Goal: Transaction & Acquisition: Purchase product/service

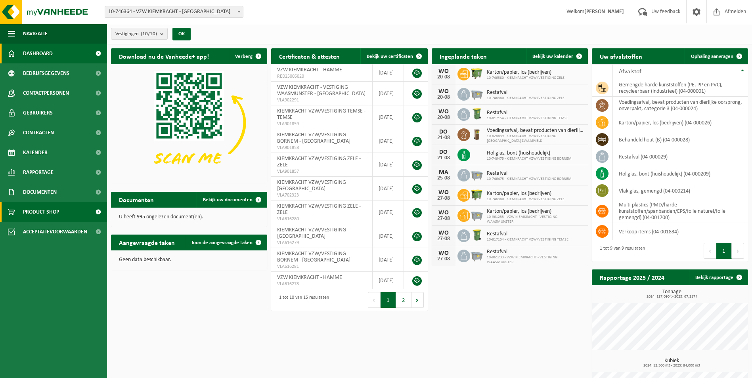
click at [34, 216] on span "Product Shop" at bounding box center [41, 212] width 36 height 20
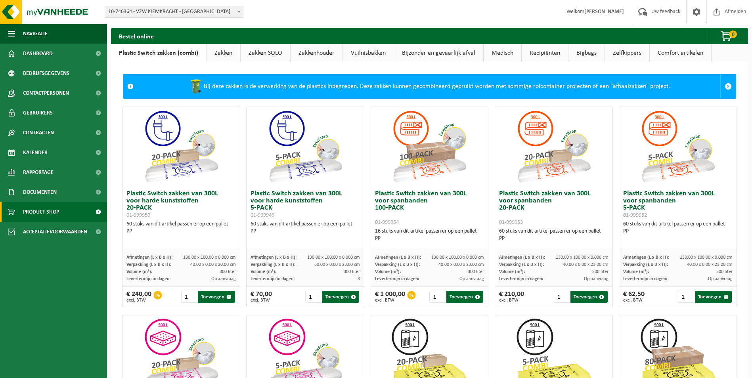
click at [586, 57] on link "Bigbags" at bounding box center [586, 53] width 36 height 18
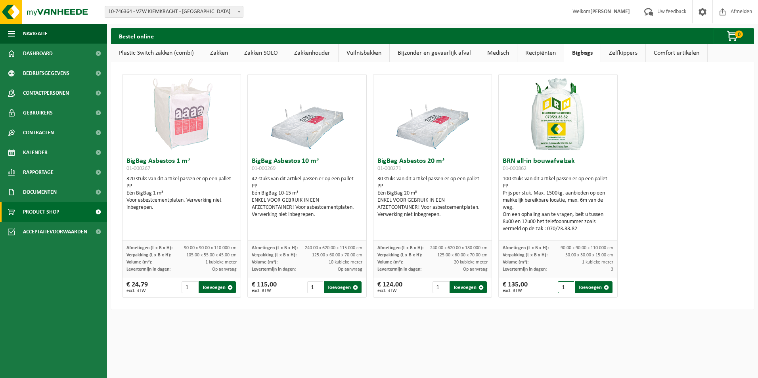
click at [561, 287] on input "1" at bounding box center [566, 287] width 16 height 12
type input "2"
click at [578, 289] on button "Toevoegen" at bounding box center [593, 287] width 37 height 12
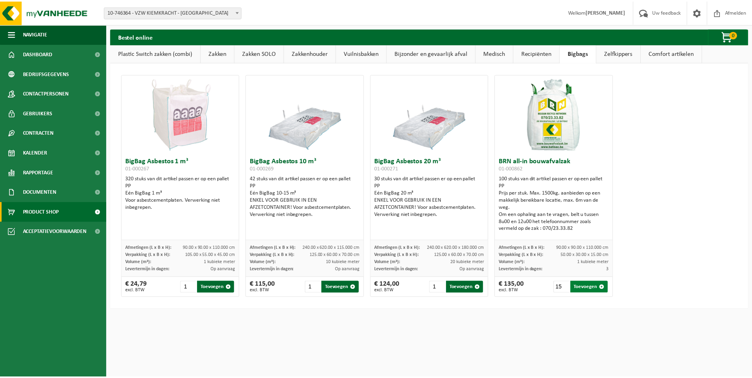
scroll to position [0, 0]
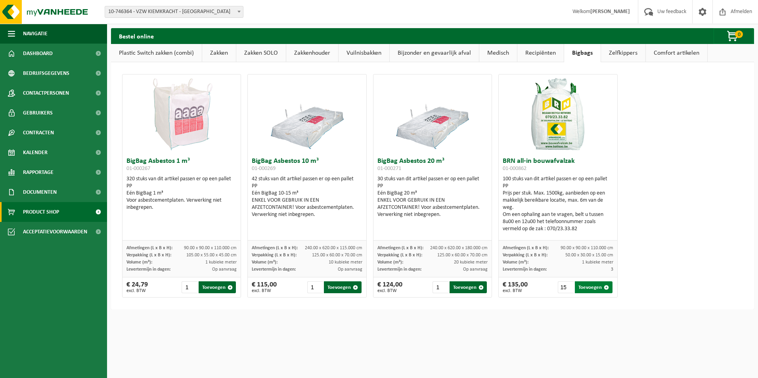
type input "1"
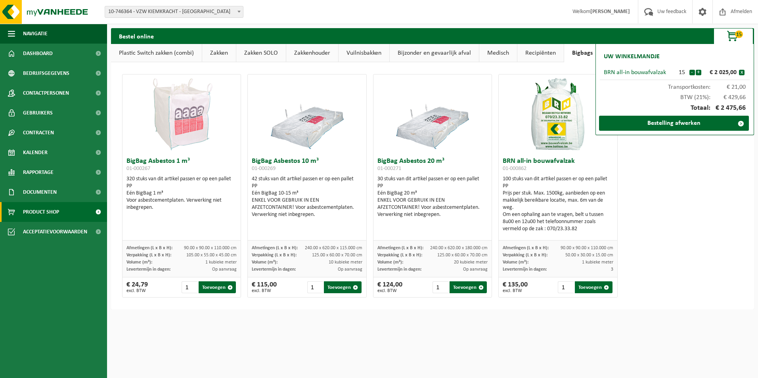
click at [259, 56] on link "Zakken SOLO" at bounding box center [261, 53] width 50 height 18
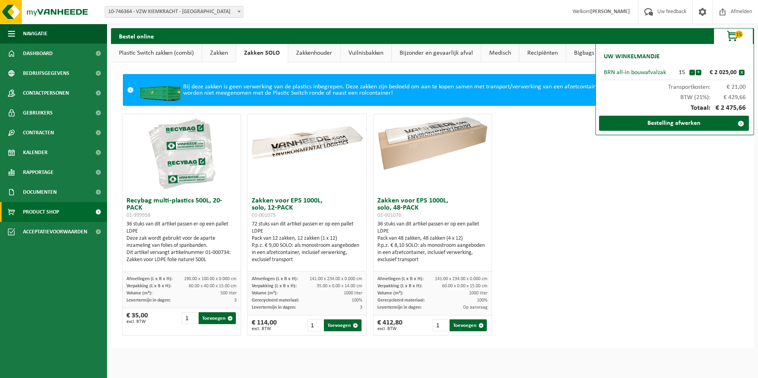
click at [216, 51] on link "Zakken" at bounding box center [219, 53] width 34 height 18
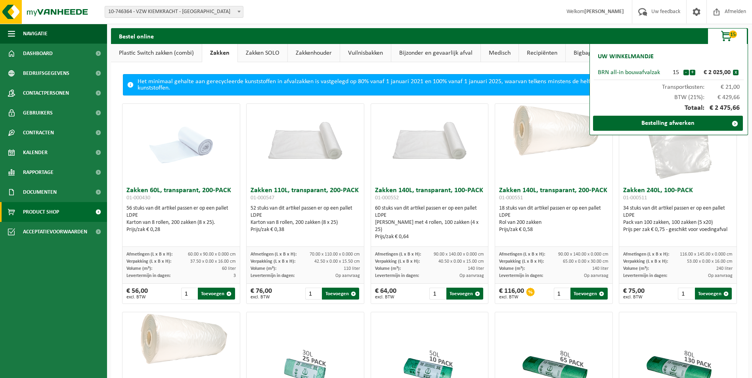
click at [319, 53] on link "Zakkenhouder" at bounding box center [314, 53] width 52 height 18
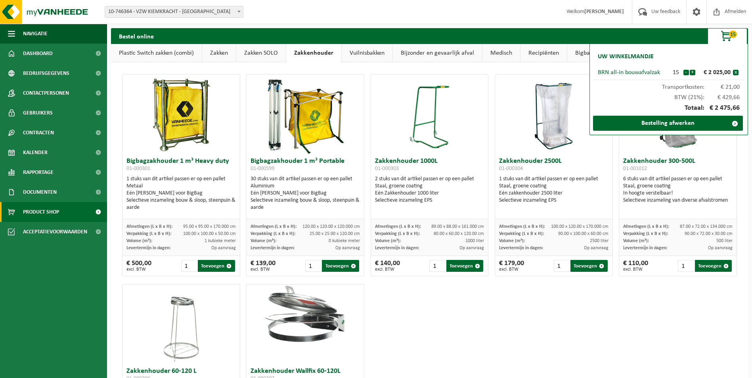
click at [268, 49] on link "Zakken SOLO" at bounding box center [261, 53] width 50 height 18
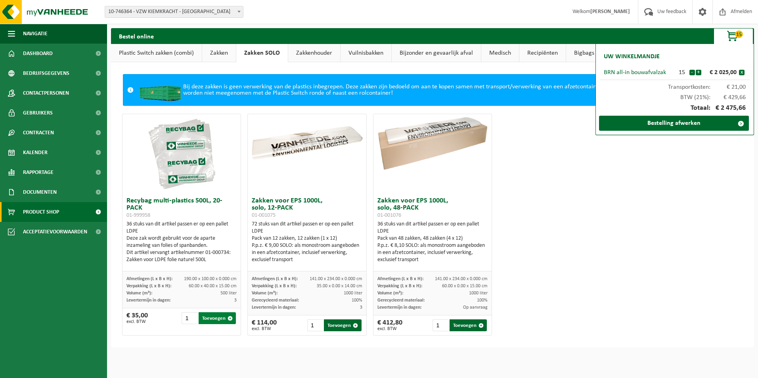
click at [211, 319] on button "Toevoegen" at bounding box center [217, 318] width 37 height 12
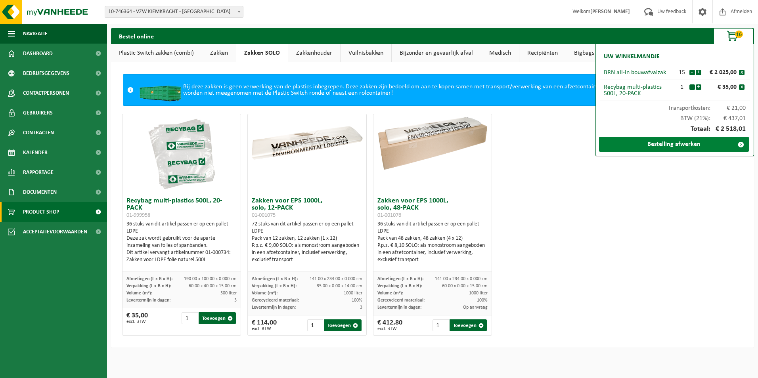
click at [680, 147] on link "Bestelling afwerken" at bounding box center [674, 144] width 150 height 15
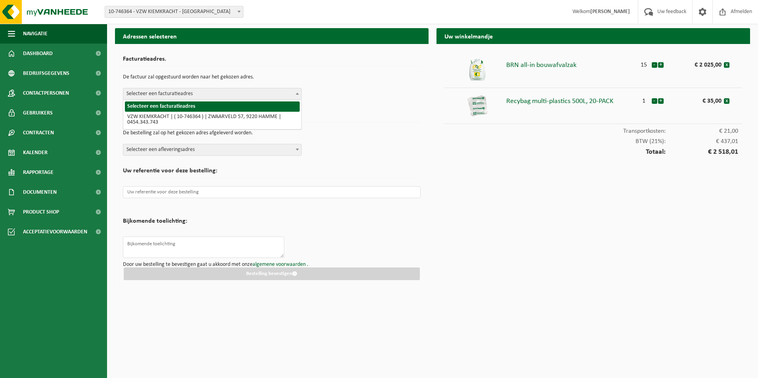
click at [220, 96] on span "Selecteer een facturatieadres" at bounding box center [212, 93] width 178 height 11
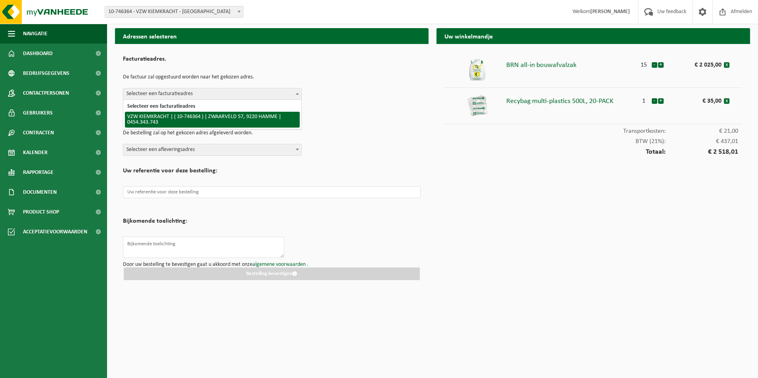
select select "5833"
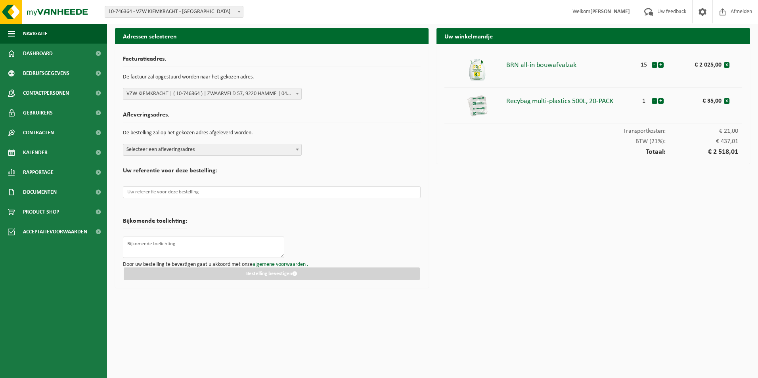
click at [174, 151] on span "Selecteer een afleveringsadres" at bounding box center [212, 149] width 178 height 11
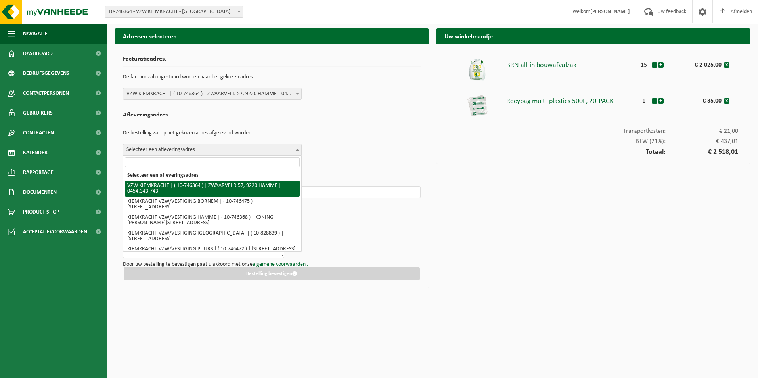
select select "5833"
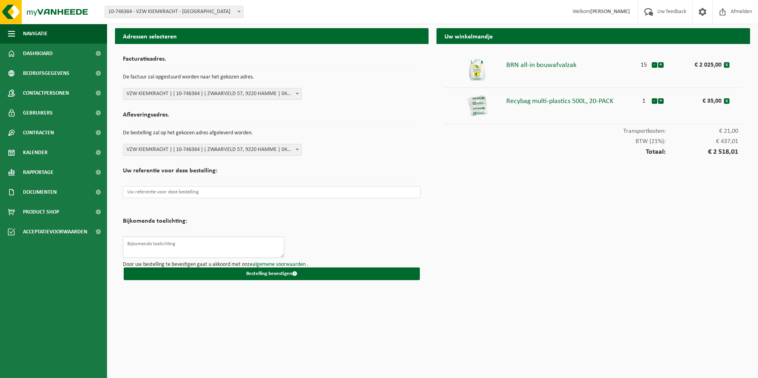
click at [173, 243] on textarea at bounding box center [203, 247] width 161 height 21
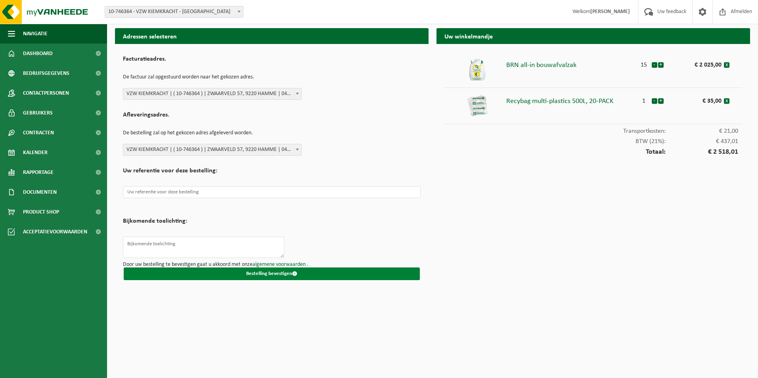
click at [261, 273] on button "Bestelling bevestigen" at bounding box center [272, 274] width 296 height 13
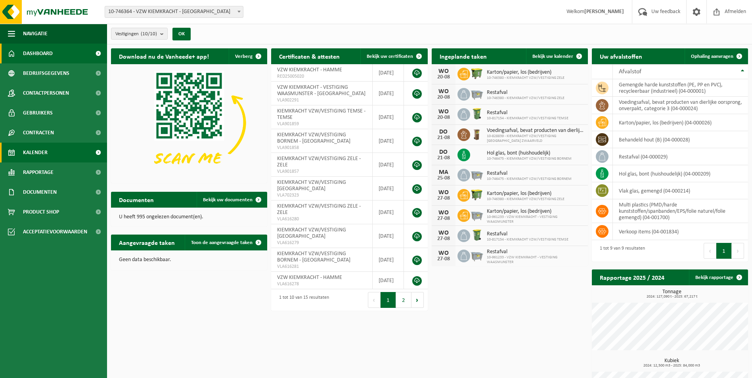
click at [33, 149] on span "Kalender" at bounding box center [35, 153] width 25 height 20
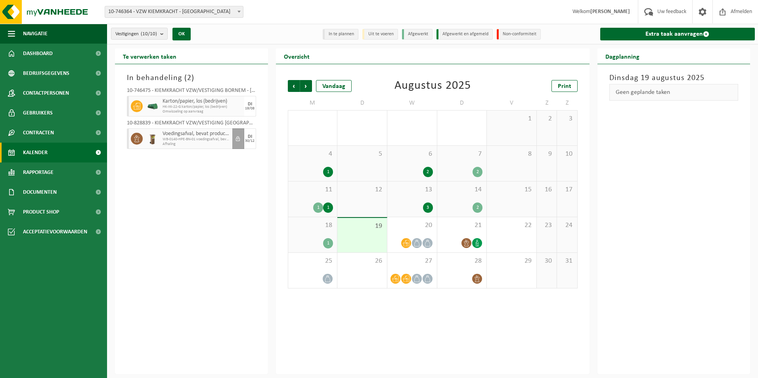
click at [238, 12] on b at bounding box center [238, 12] width 3 height 2
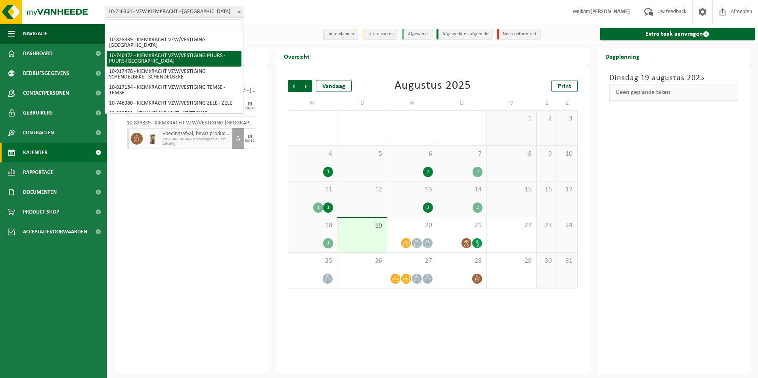
scroll to position [68, 0]
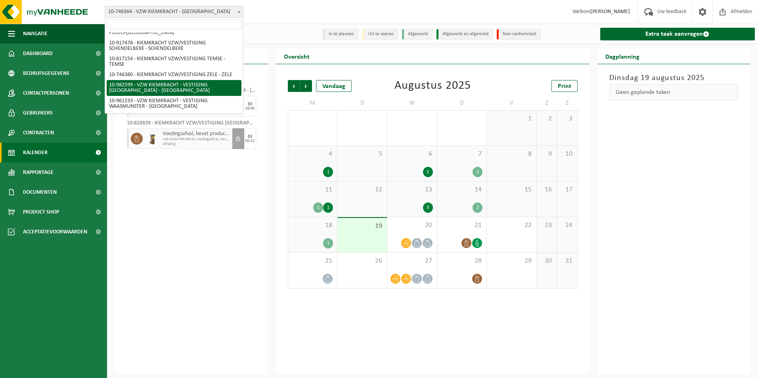
select select "162693"
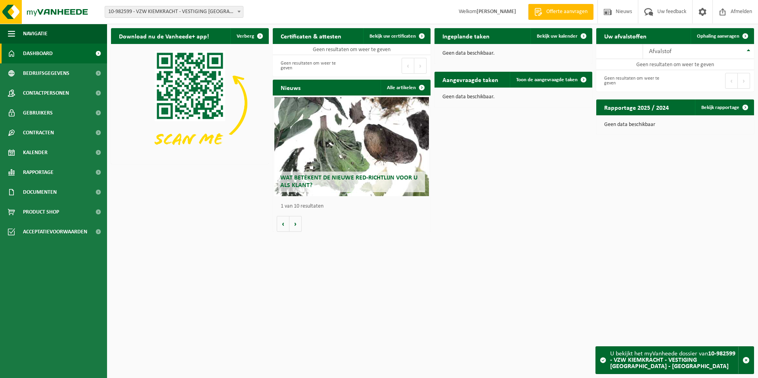
click at [34, 49] on span "Dashboard" at bounding box center [38, 54] width 30 height 20
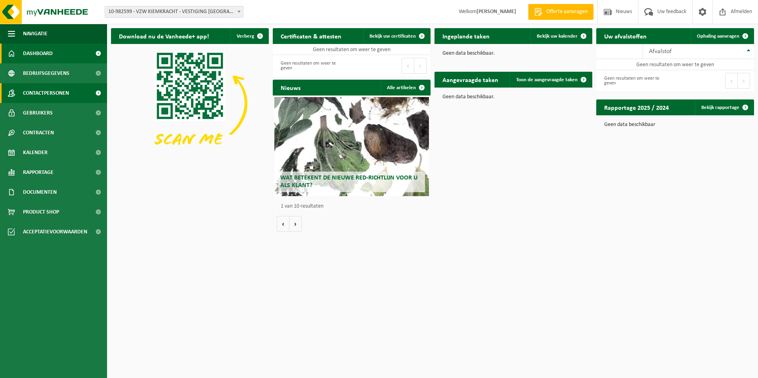
click at [38, 88] on span "Contactpersonen" at bounding box center [46, 93] width 46 height 20
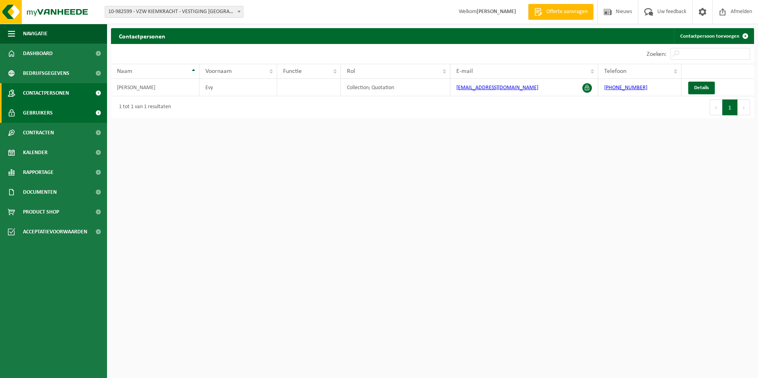
click at [36, 112] on span "Gebruikers" at bounding box center [38, 113] width 30 height 20
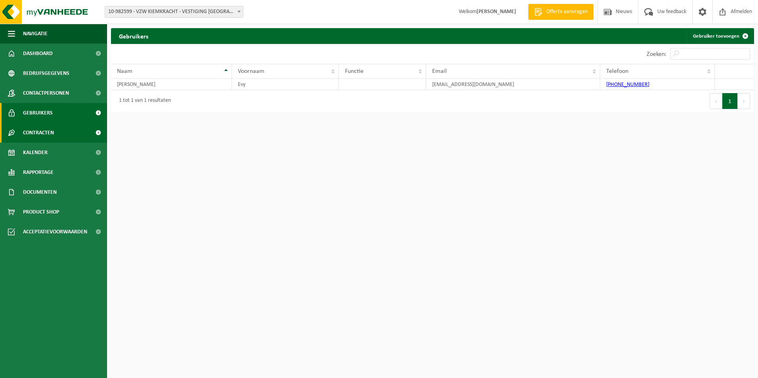
click at [42, 132] on span "Contracten" at bounding box center [38, 133] width 31 height 20
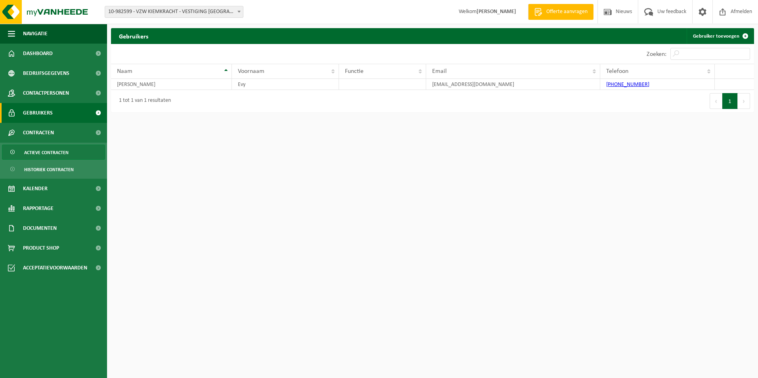
click at [42, 155] on span "Actieve contracten" at bounding box center [46, 152] width 44 height 15
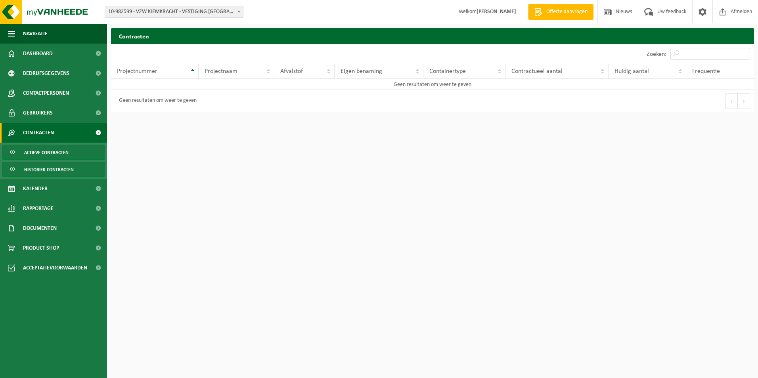
click at [39, 174] on span "Historiek contracten" at bounding box center [49, 169] width 50 height 15
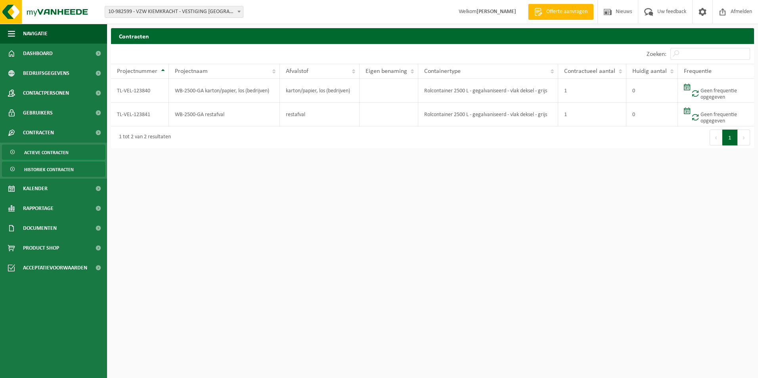
click at [38, 154] on span "Actieve contracten" at bounding box center [46, 152] width 44 height 15
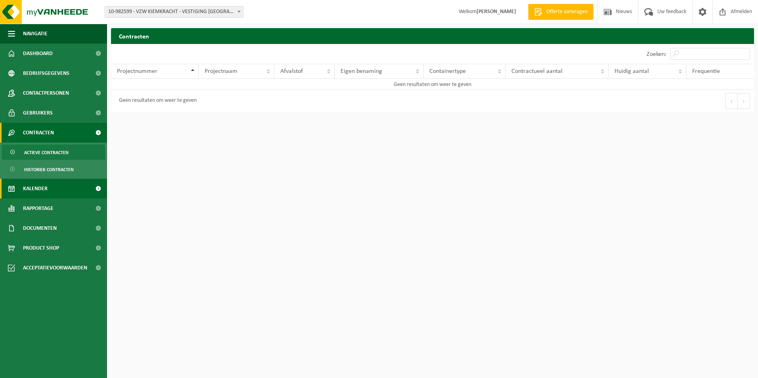
click at [37, 188] on span "Kalender" at bounding box center [35, 189] width 25 height 20
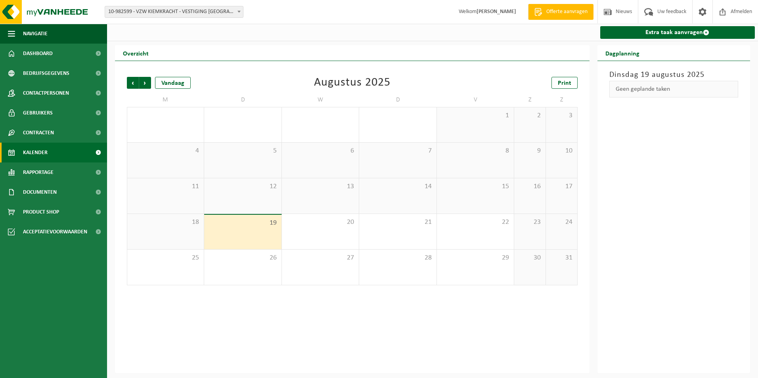
click at [35, 152] on span "Kalender" at bounding box center [35, 153] width 25 height 20
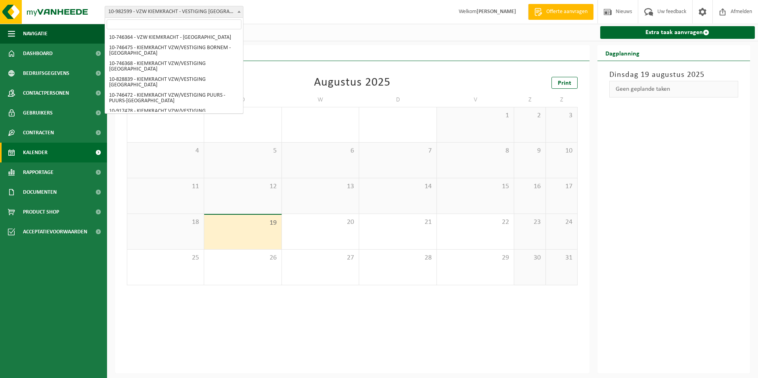
click at [240, 13] on span at bounding box center [239, 11] width 8 height 10
select select "5833"
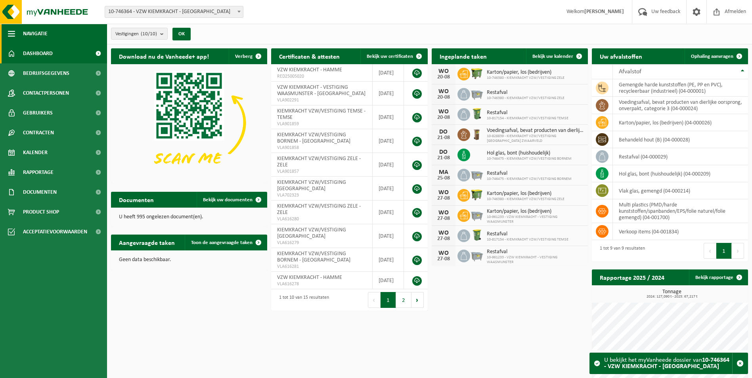
click at [11, 34] on span "button" at bounding box center [11, 34] width 7 height 20
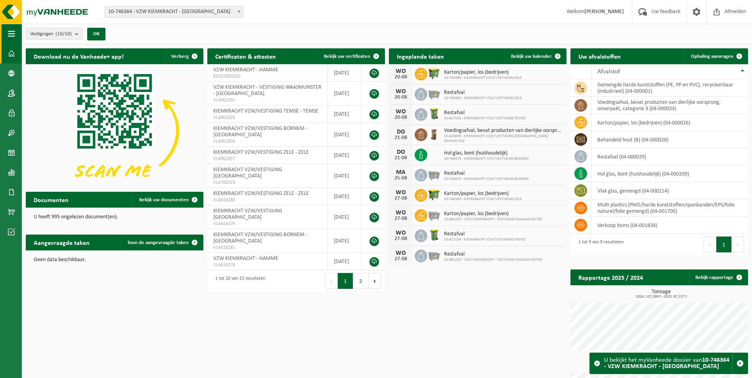
click at [11, 34] on span "button" at bounding box center [11, 34] width 7 height 20
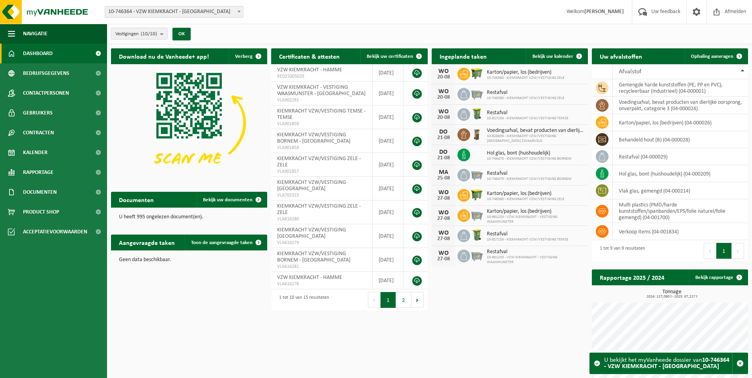
click at [238, 12] on b at bounding box center [238, 12] width 3 height 2
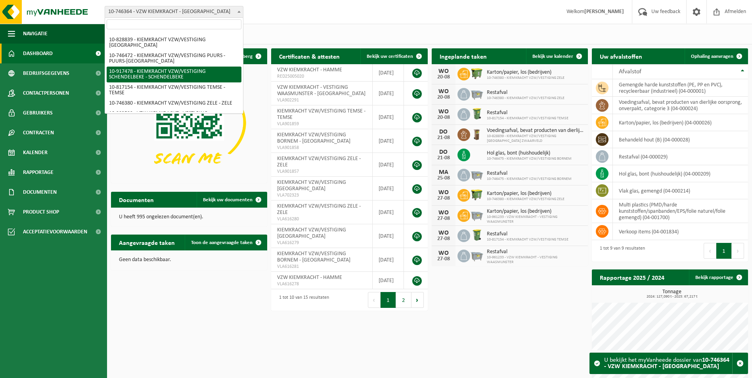
scroll to position [68, 0]
